Goal: Find contact information: Find contact information

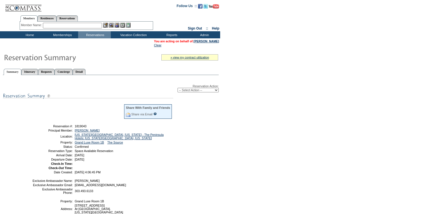
drag, startPoint x: 117, startPoint y: 163, endPoint x: 49, endPoint y: 128, distance: 76.8
click at [49, 128] on tbody "Share With Family and Friends Share via Email Share Reservation Information Ple…" at bounding box center [102, 139] width 140 height 70
copy tbody "Reservation #: 1819043 Principal Member: [GEOGRAPHIC_DATA][PERSON_NAME][GEOGRAP…"
click at [152, 170] on td at bounding box center [123, 167] width 99 height 3
drag, startPoint x: 115, startPoint y: 161, endPoint x: 51, endPoint y: 126, distance: 72.5
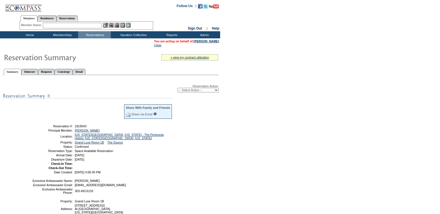
click at [51, 126] on tbody "Share With Family and Friends Share via Email Share Reservation Information Ple…" at bounding box center [102, 139] width 140 height 70
click at [128, 165] on td at bounding box center [123, 163] width 99 height 3
drag, startPoint x: 113, startPoint y: 163, endPoint x: 49, endPoint y: 128, distance: 73.2
click at [49, 128] on tbody "Share With Family and Friends Share via Email Share Reservation Information Ple…" at bounding box center [102, 139] width 140 height 70
copy tbody "Reservation #: 1819043 Principal Member: [GEOGRAPHIC_DATA][PERSON_NAME][GEOGRAP…"
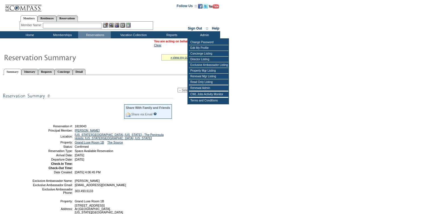
click at [109, 78] on td "Reservation Action: -- Select Action -- Modify Reservation Dates Modify Reserva…" at bounding box center [111, 164] width 216 height 178
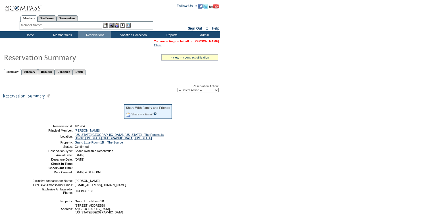
click at [209, 41] on link "[PERSON_NAME]" at bounding box center [206, 41] width 25 height 3
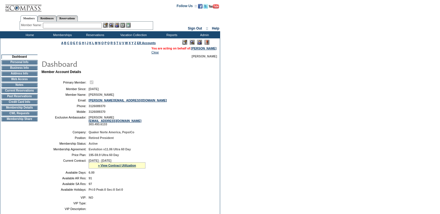
click at [19, 104] on td "Credit Card Info" at bounding box center [19, 102] width 36 height 5
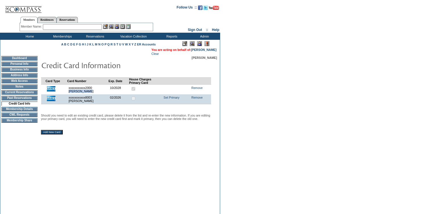
drag, startPoint x: 88, startPoint y: 93, endPoint x: 69, endPoint y: 93, distance: 18.8
click at [69, 93] on td "xxxxxxxxxxx2000 [PERSON_NAME] 20709A41C24613DAE0631E588D0ADDC3" at bounding box center [87, 89] width 41 height 10
copy td "[PERSON_NAME]"
